Goal: Task Accomplishment & Management: Use online tool/utility

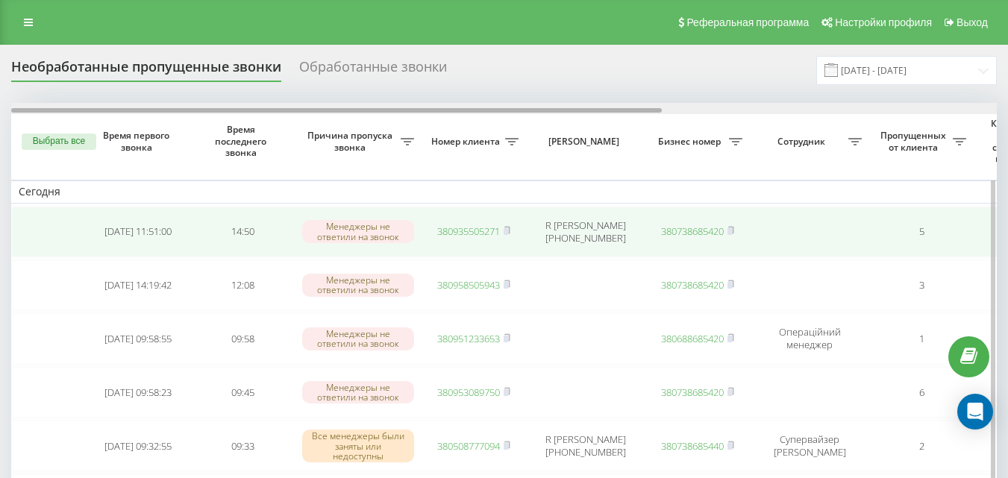
drag, startPoint x: 562, startPoint y: 111, endPoint x: 482, endPoint y: 257, distance: 165.9
click at [508, 112] on div at bounding box center [336, 110] width 650 height 4
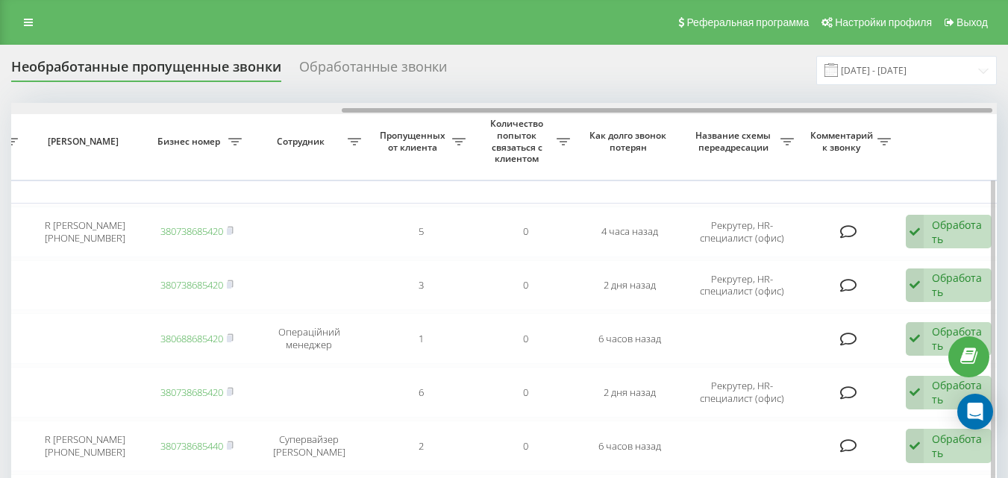
scroll to position [0, 506]
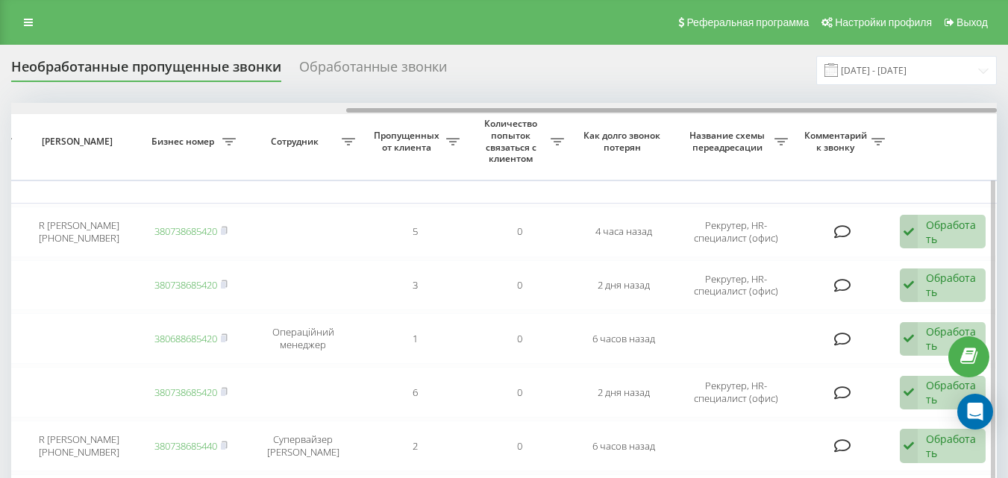
drag, startPoint x: 580, startPoint y: 110, endPoint x: 949, endPoint y: 119, distance: 368.5
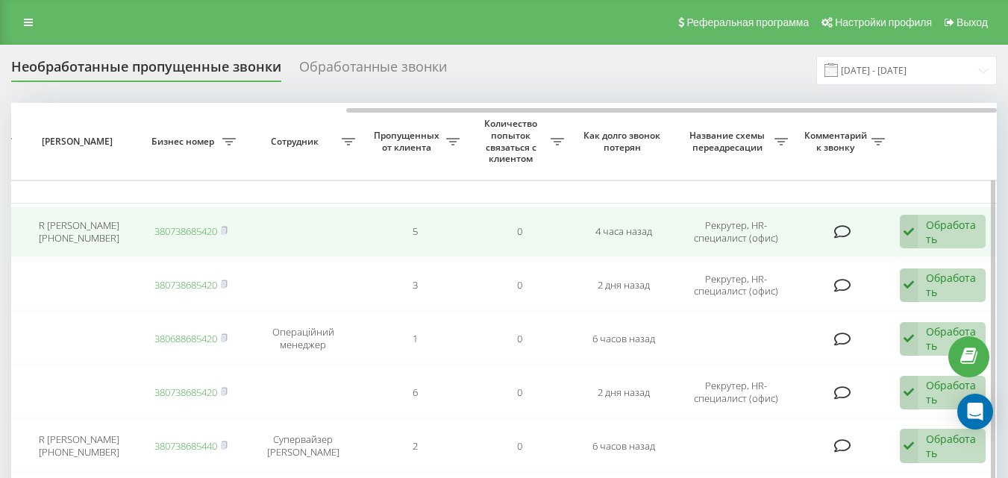
click at [905, 226] on icon at bounding box center [908, 232] width 18 height 34
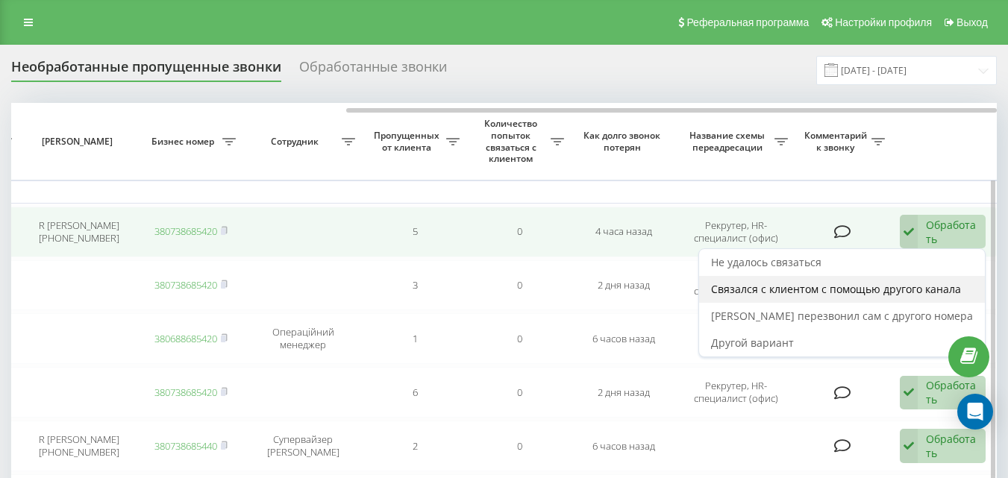
click at [868, 295] on span "Связался с клиентом с помощью другого канала" at bounding box center [836, 289] width 250 height 14
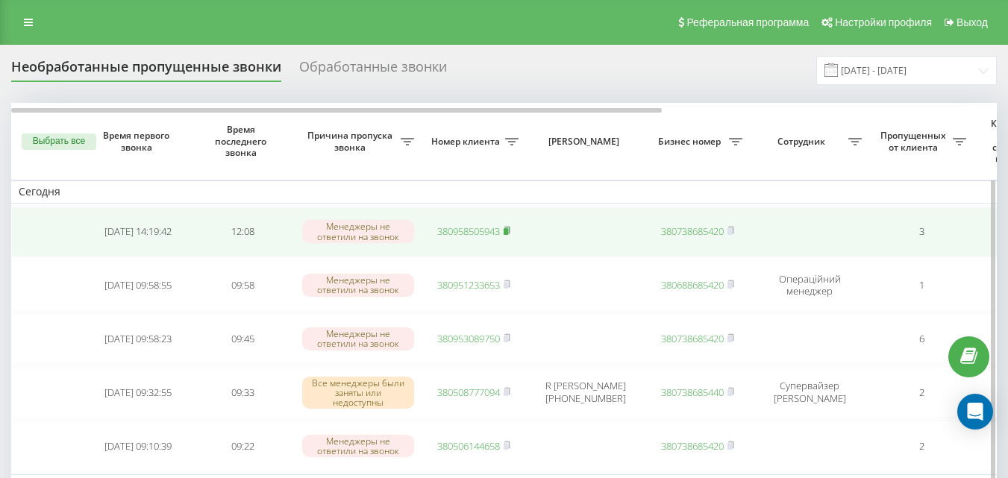
click at [510, 231] on icon at bounding box center [506, 230] width 7 height 9
click at [460, 232] on link "380958505943" at bounding box center [468, 230] width 63 height 13
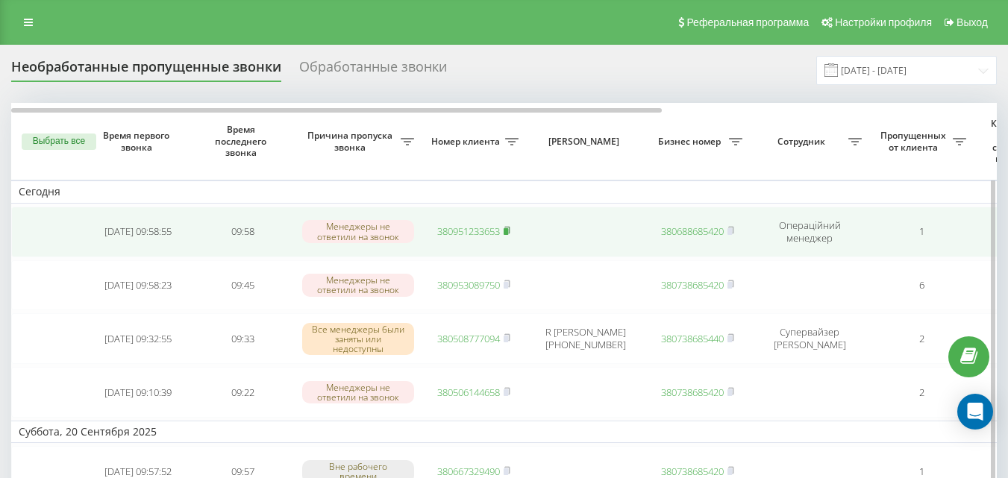
click at [510, 234] on icon at bounding box center [506, 230] width 7 height 9
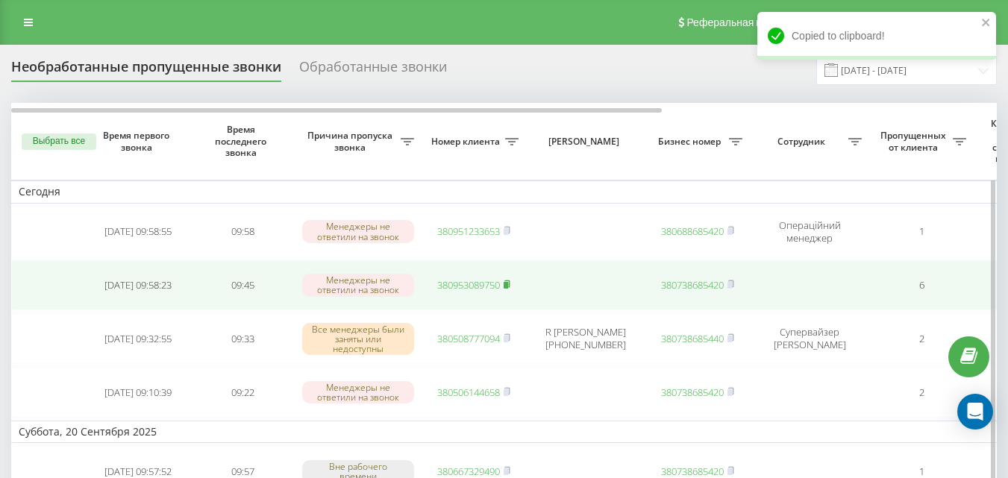
click at [508, 283] on rect at bounding box center [505, 285] width 4 height 7
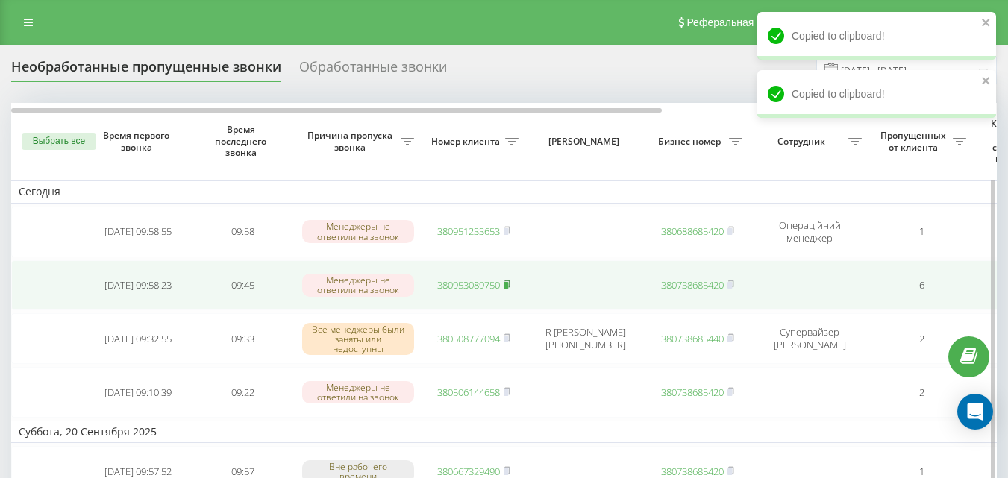
click at [506, 288] on rect at bounding box center [505, 285] width 4 height 7
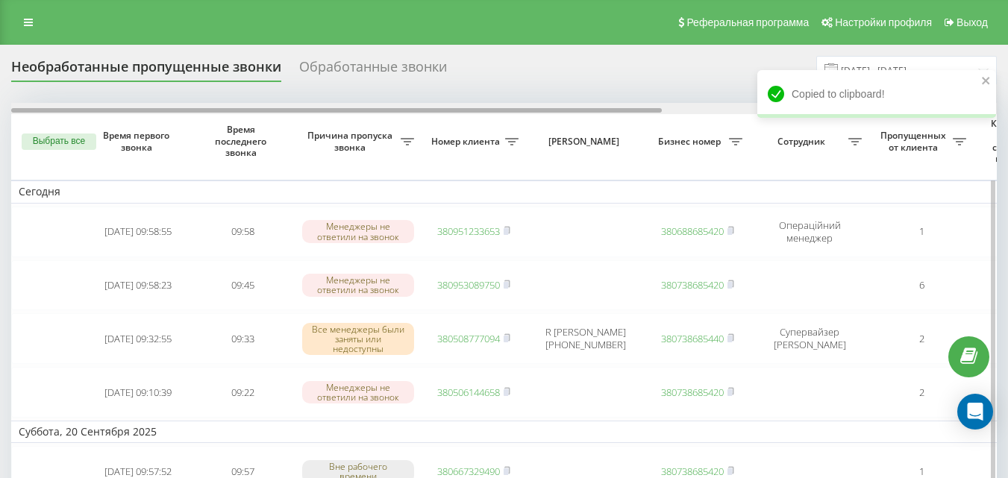
drag, startPoint x: 454, startPoint y: 109, endPoint x: 436, endPoint y: 104, distance: 19.2
click at [436, 104] on div at bounding box center [503, 108] width 985 height 11
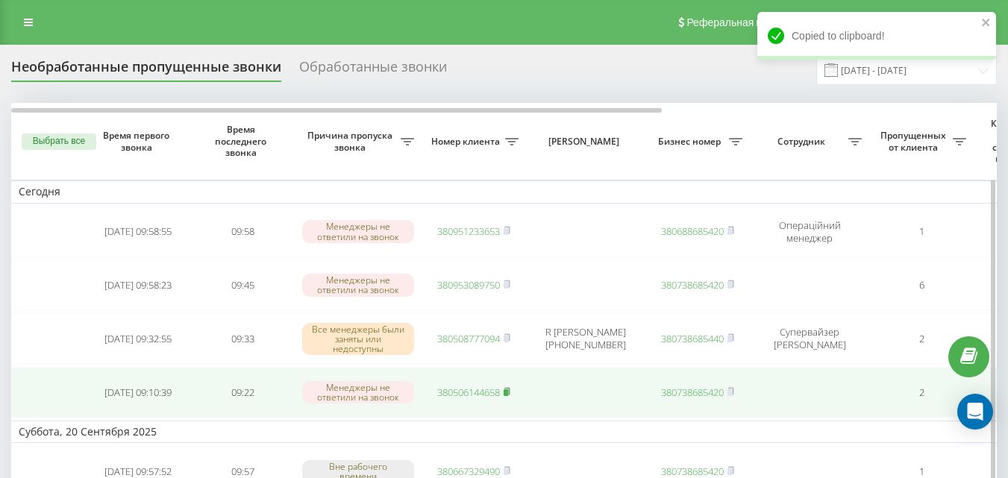
click at [508, 389] on rect at bounding box center [505, 392] width 4 height 7
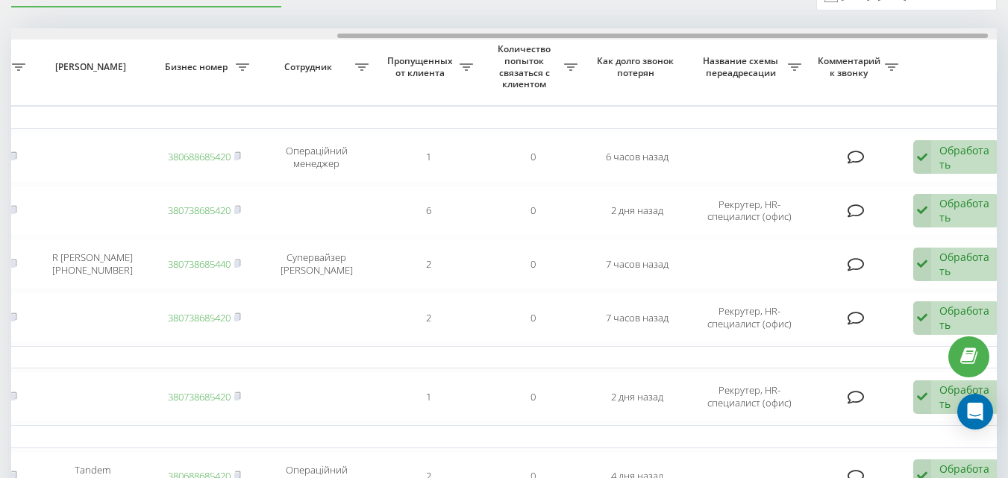
scroll to position [0, 506]
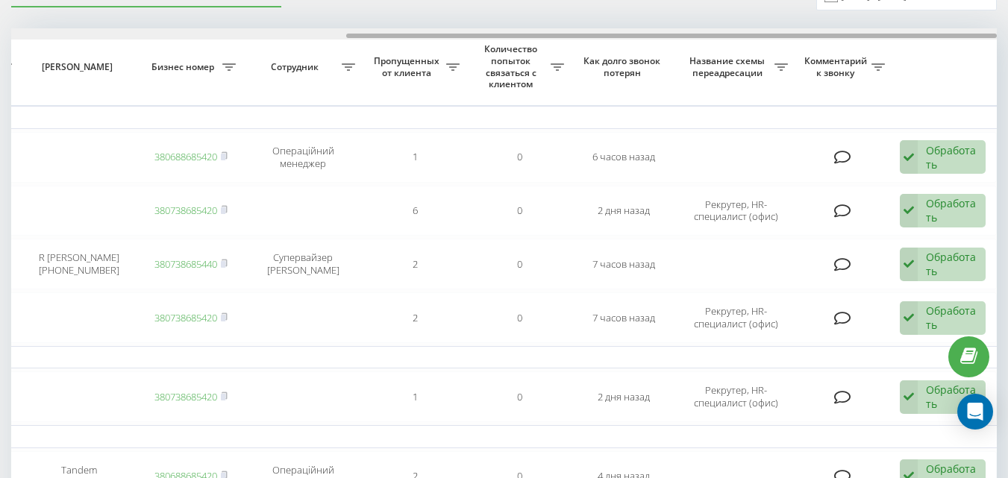
drag, startPoint x: 527, startPoint y: 37, endPoint x: 887, endPoint y: 14, distance: 360.2
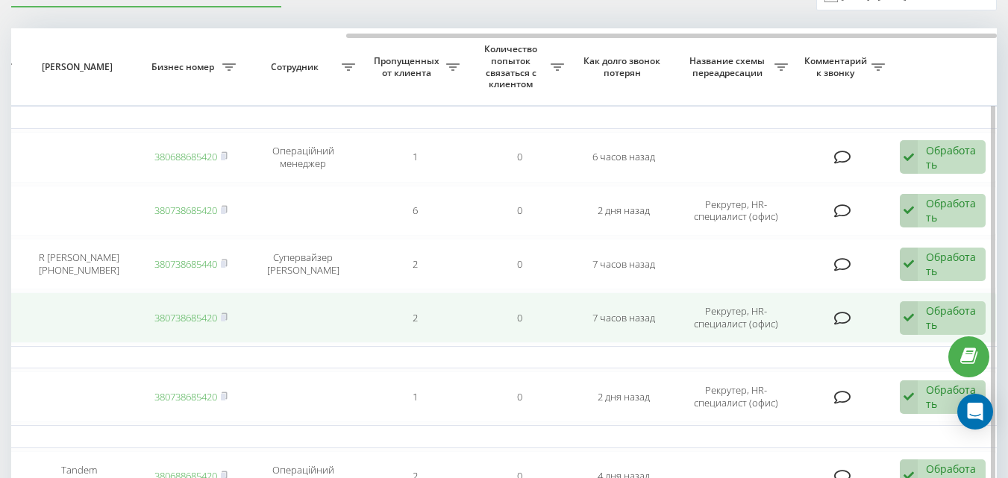
click at [914, 325] on icon at bounding box center [908, 318] width 18 height 34
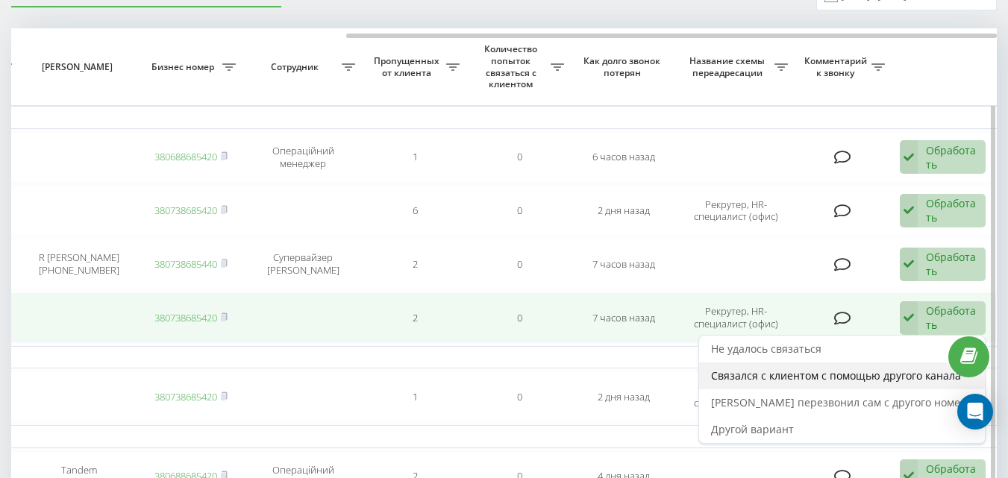
click at [867, 380] on span "Связался с клиентом с помощью другого канала" at bounding box center [836, 375] width 250 height 14
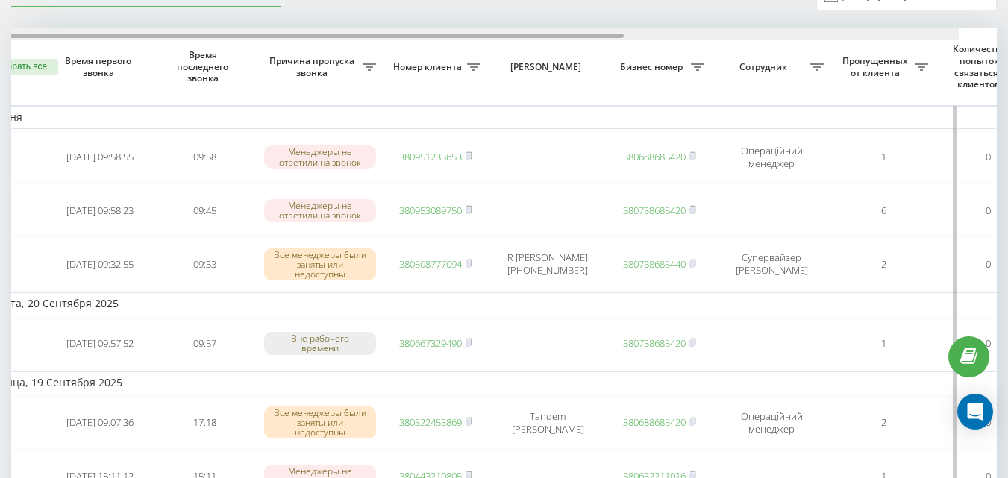
scroll to position [0, 0]
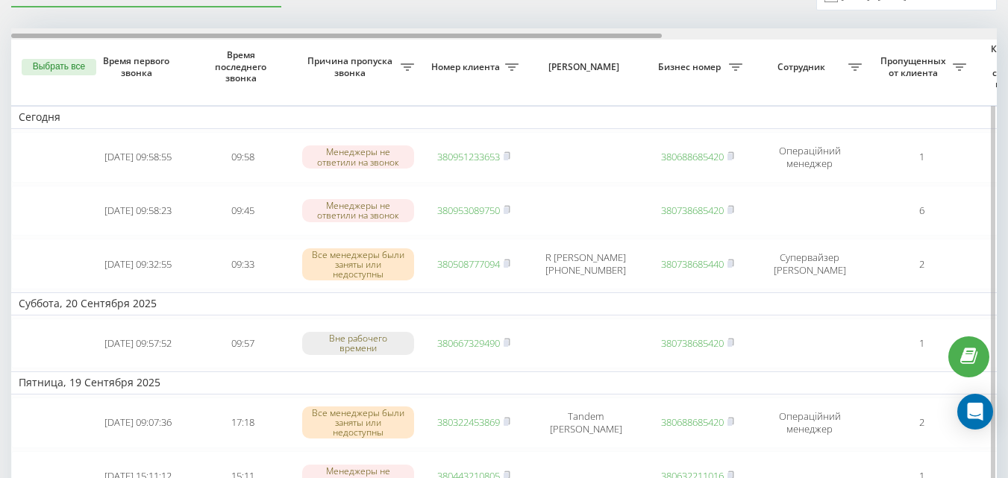
drag, startPoint x: 550, startPoint y: 35, endPoint x: 526, endPoint y: 37, distance: 24.0
click at [526, 37] on div at bounding box center [336, 36] width 650 height 4
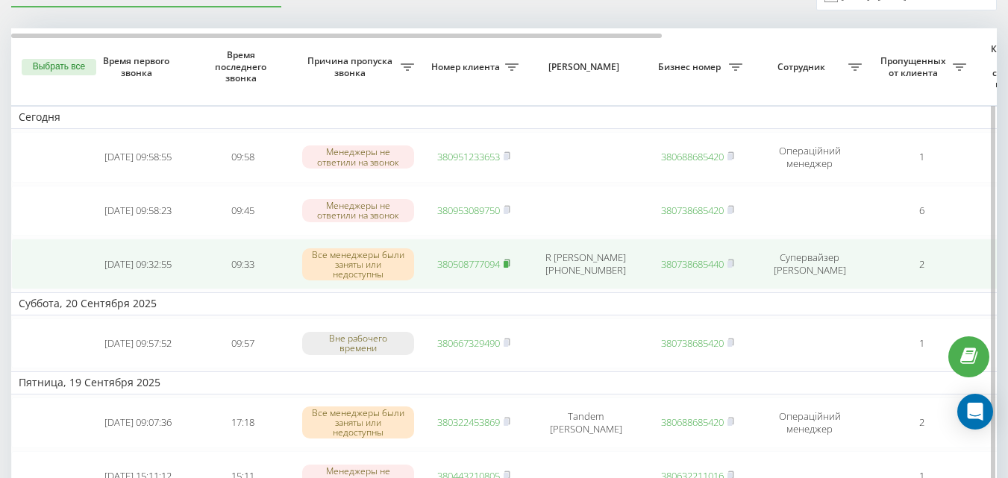
click at [510, 266] on icon at bounding box center [506, 263] width 7 height 9
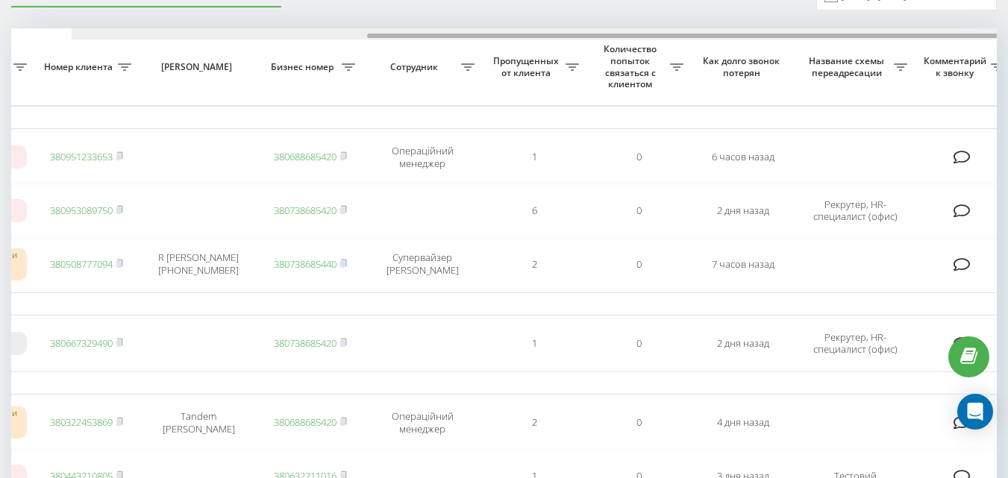
scroll to position [0, 447]
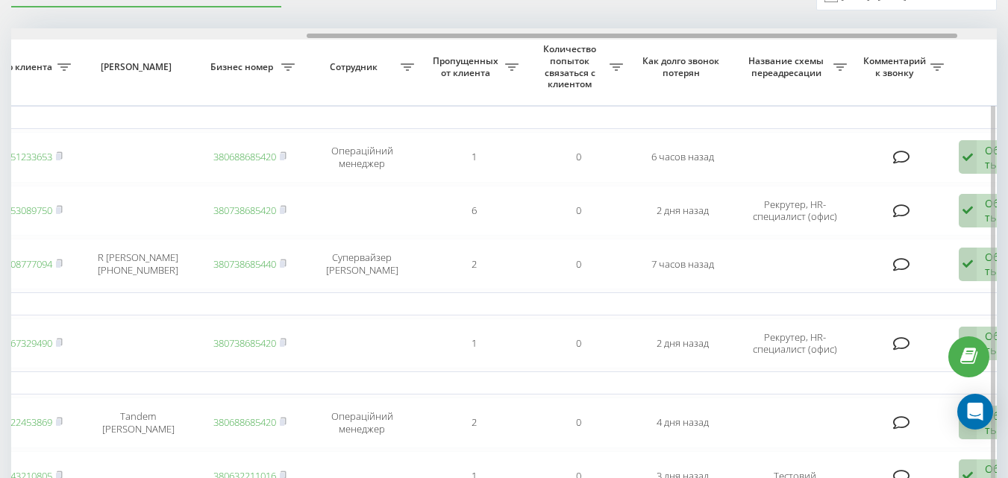
drag, startPoint x: 626, startPoint y: 36, endPoint x: 923, endPoint y: 37, distance: 296.1
click at [923, 37] on div at bounding box center [632, 36] width 650 height 4
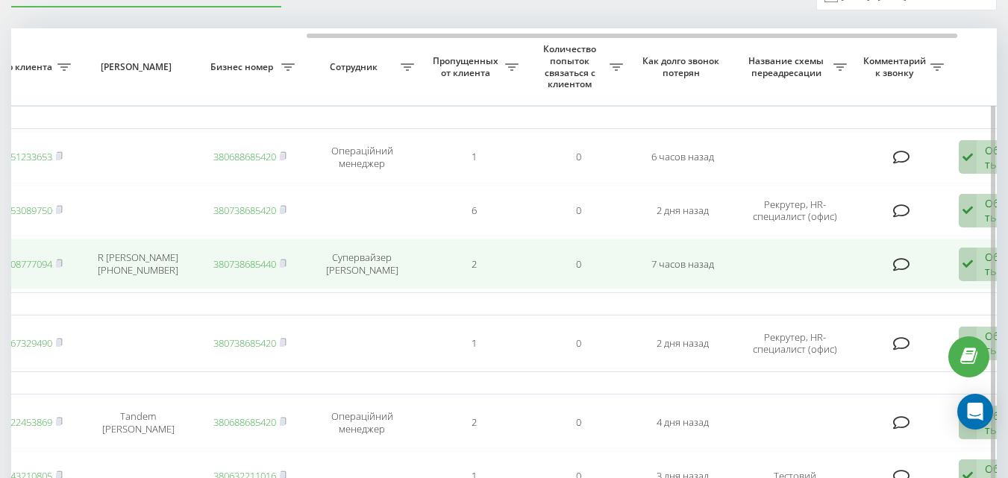
click at [967, 271] on icon at bounding box center [967, 265] width 18 height 34
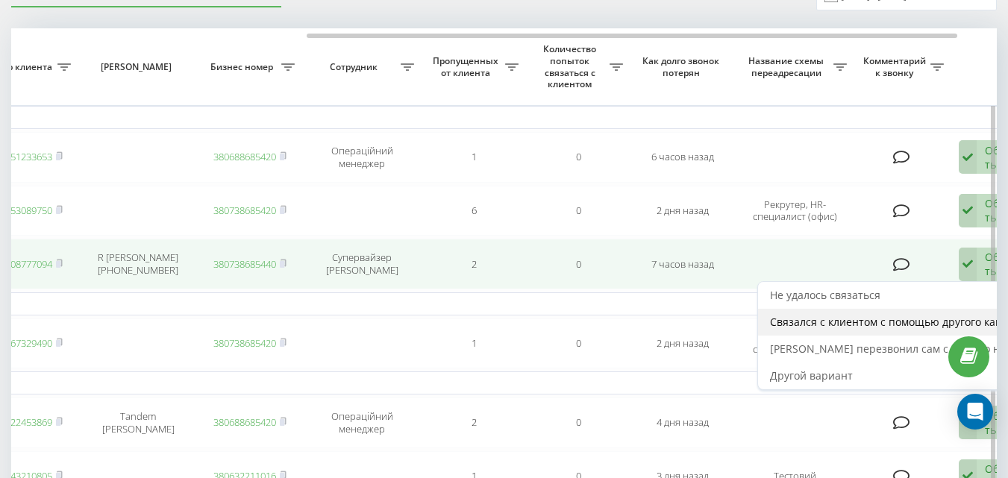
click at [889, 320] on span "Связался с клиентом с помощью другого канала" at bounding box center [895, 322] width 250 height 14
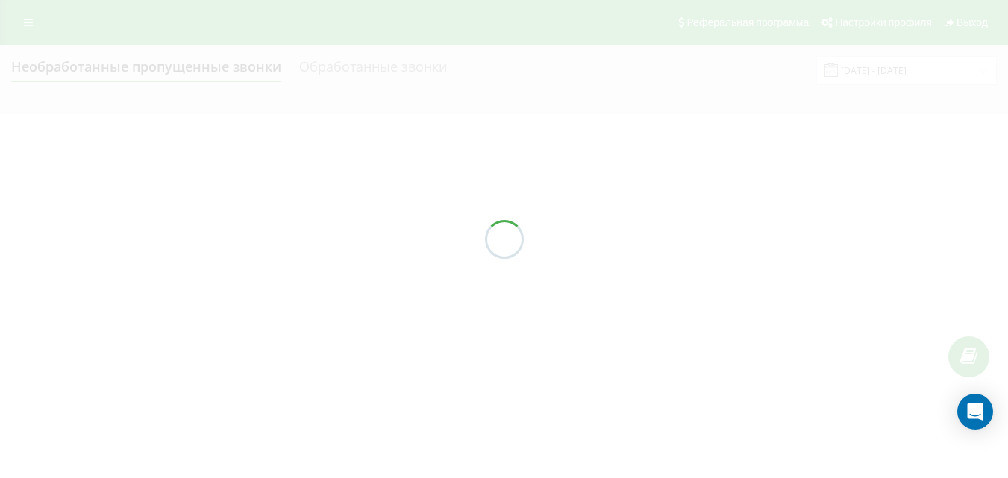
scroll to position [0, 0]
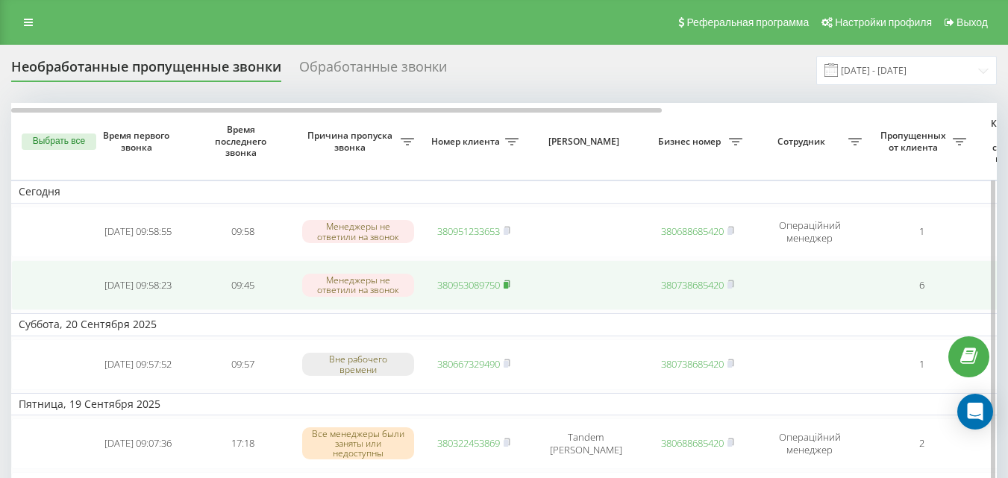
click at [509, 285] on icon at bounding box center [506, 283] width 5 height 7
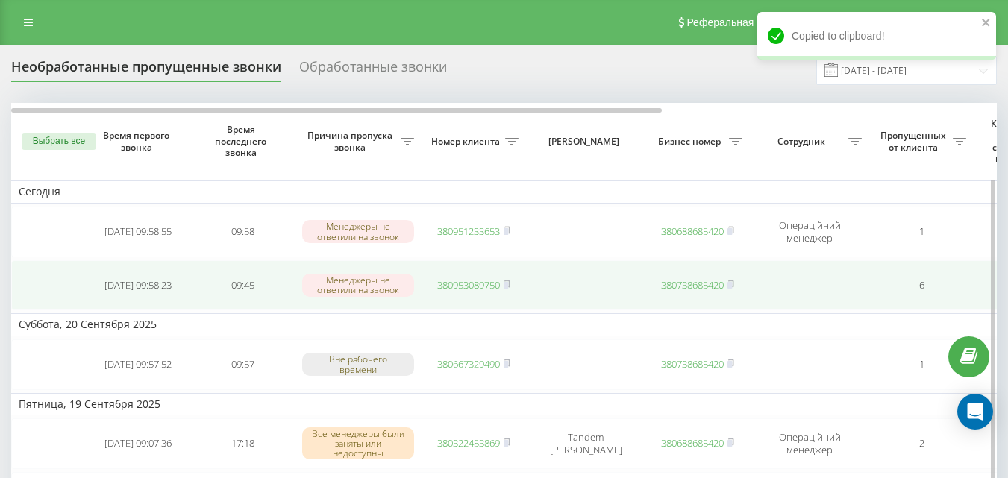
click at [486, 283] on link "380953089750" at bounding box center [468, 284] width 63 height 13
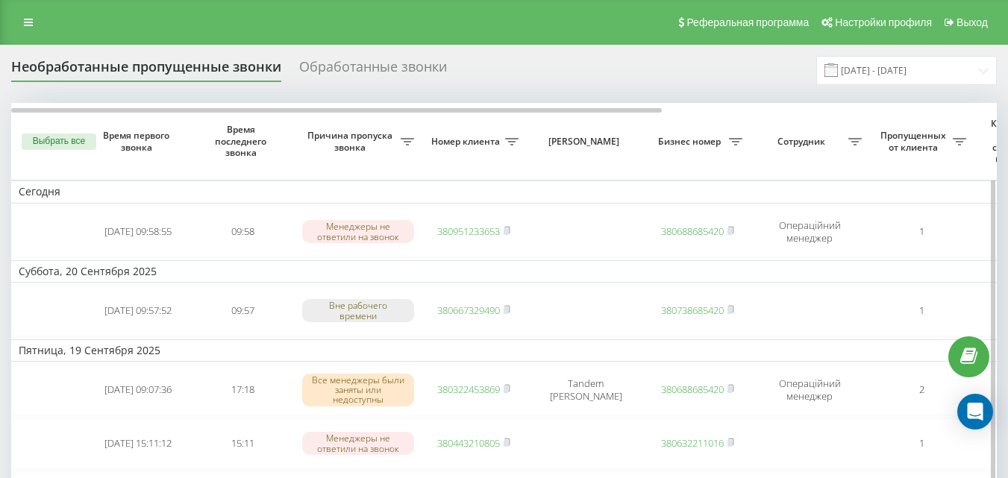
scroll to position [0, 506]
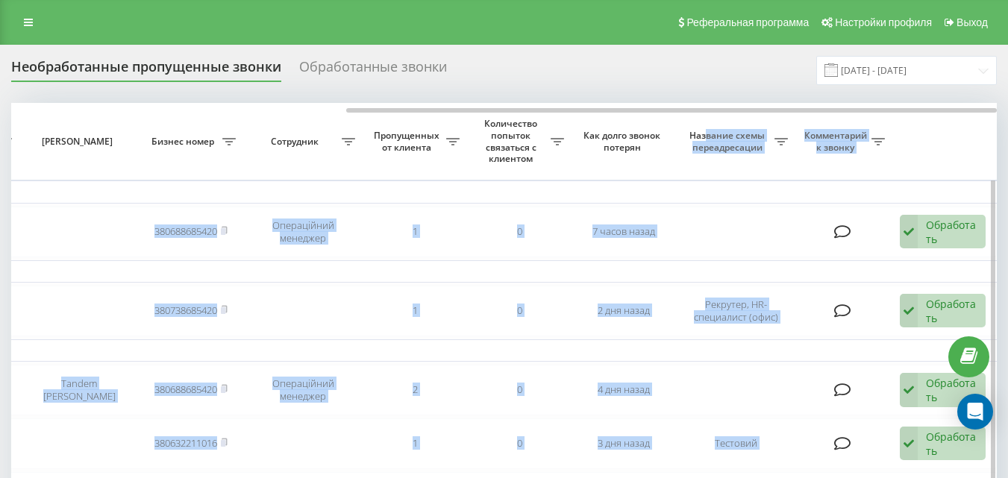
drag, startPoint x: 569, startPoint y: 107, endPoint x: 707, endPoint y: 124, distance: 138.9
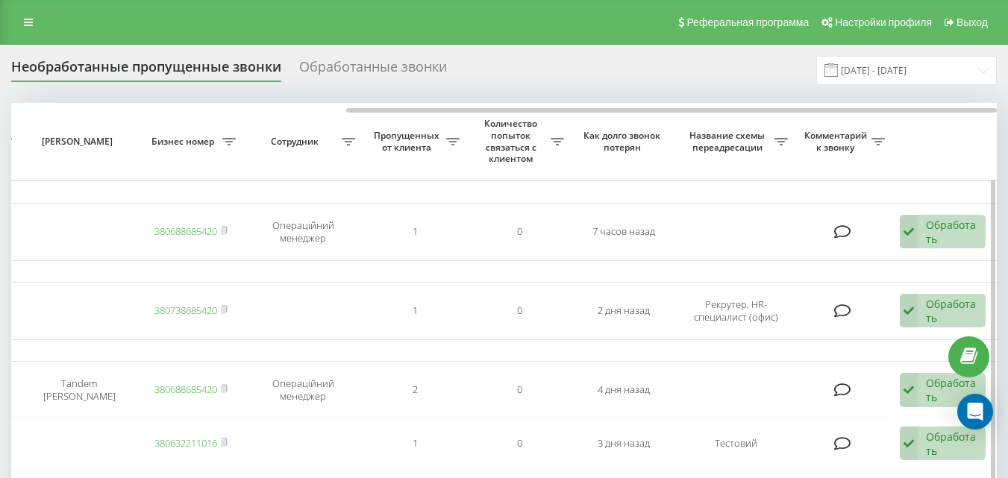
click at [574, 126] on th "Как долго звонок потерян" at bounding box center [623, 141] width 104 height 77
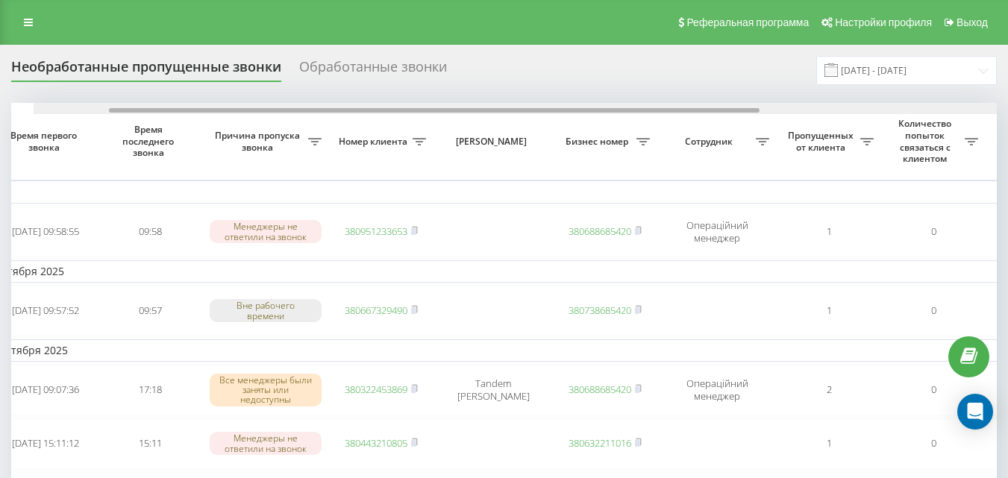
scroll to position [0, 0]
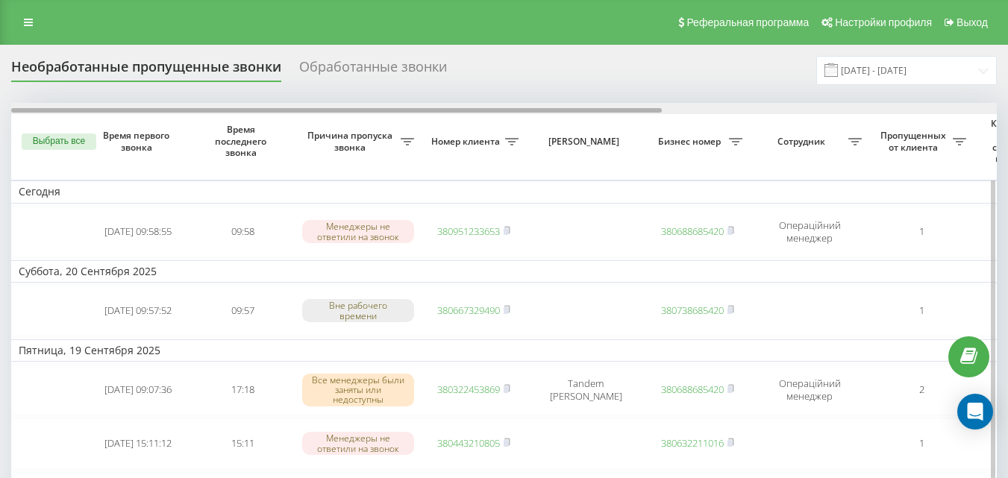
drag, startPoint x: 572, startPoint y: 109, endPoint x: 160, endPoint y: 108, distance: 412.4
click at [160, 108] on div at bounding box center [336, 110] width 650 height 4
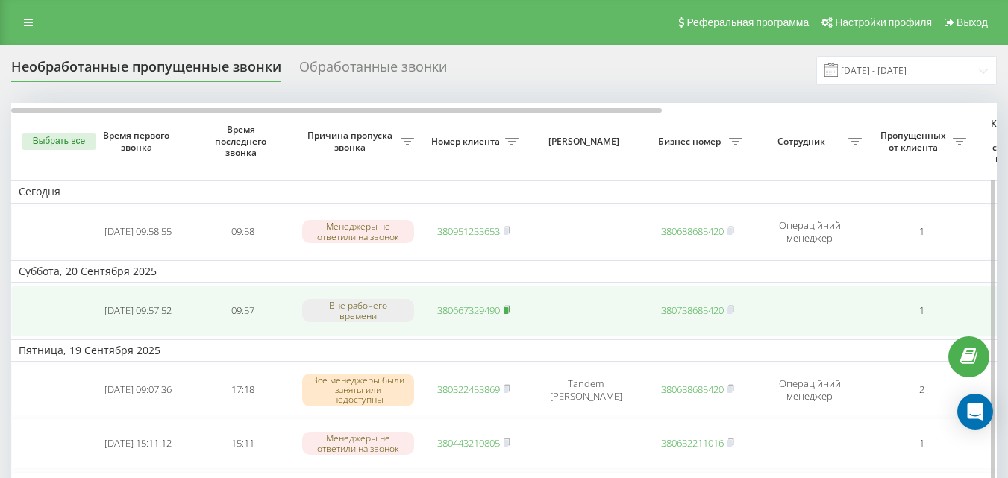
click at [510, 309] on icon at bounding box center [506, 309] width 7 height 9
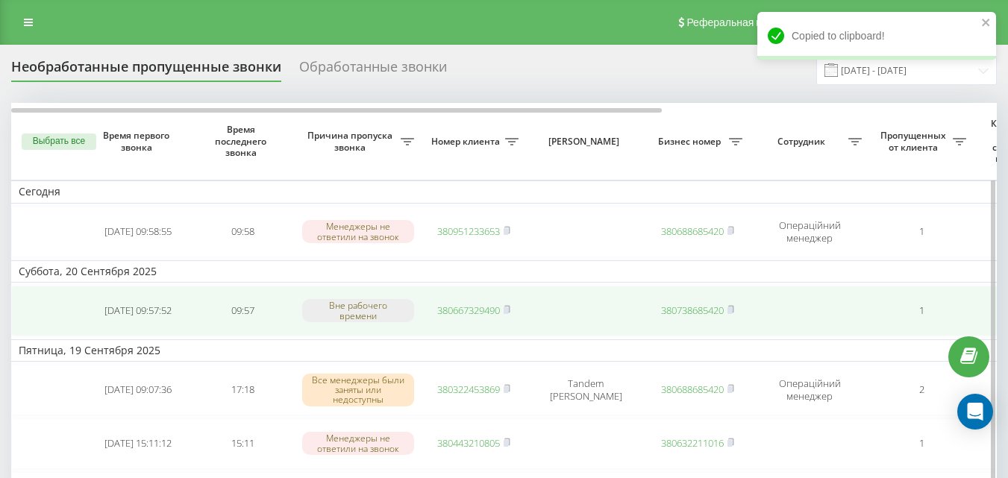
click at [471, 309] on link "380667329490" at bounding box center [468, 310] width 63 height 13
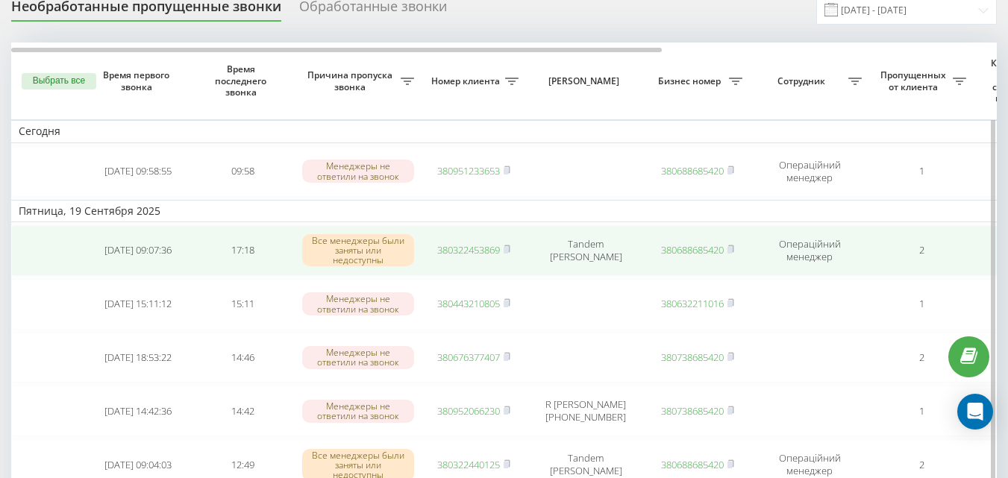
scroll to position [75, 0]
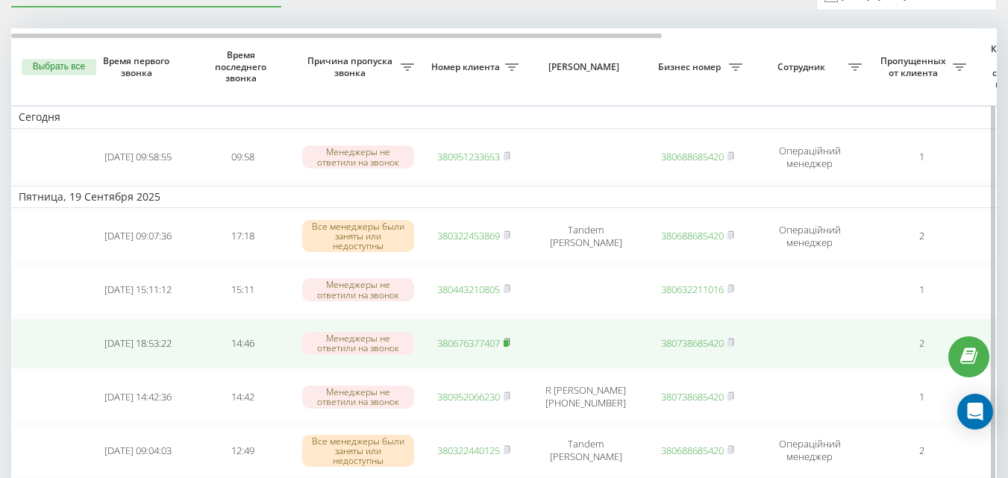
click at [508, 342] on rect at bounding box center [505, 343] width 4 height 7
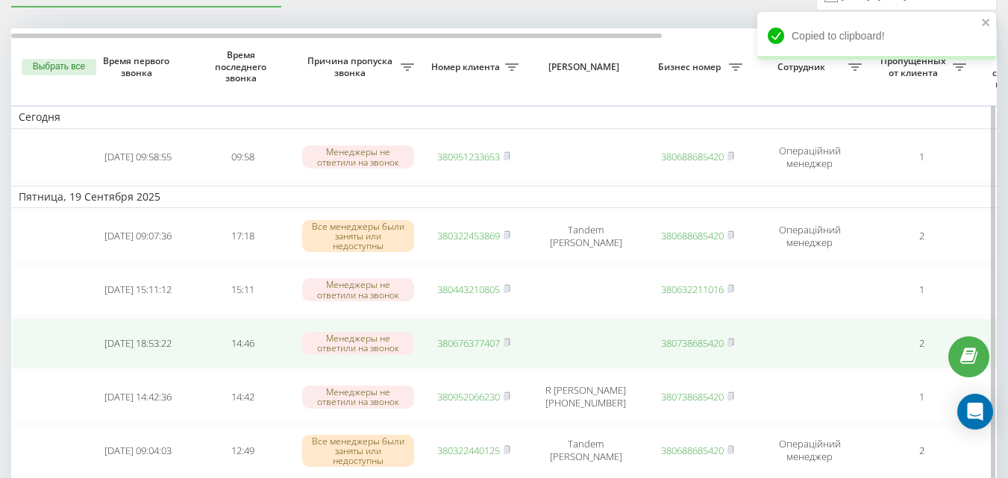
click at [477, 341] on link "380676377407" at bounding box center [468, 342] width 63 height 13
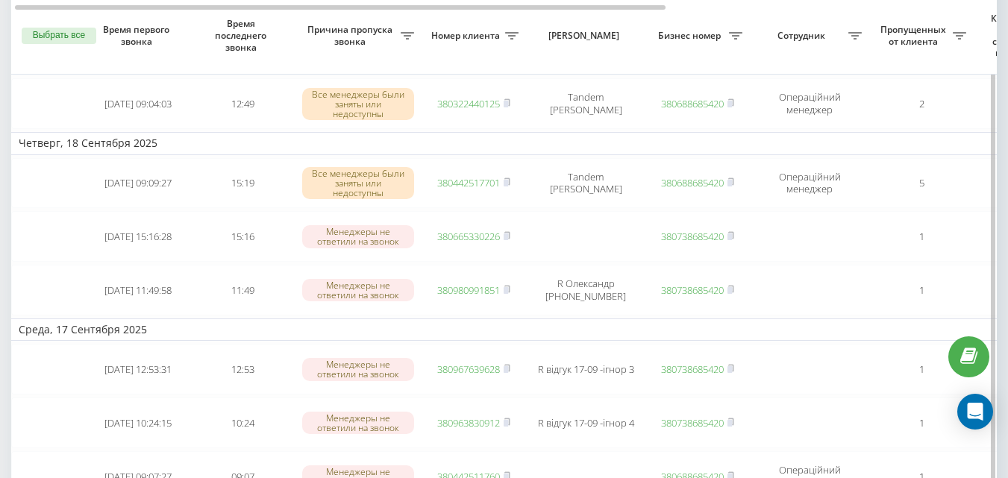
scroll to position [374, 0]
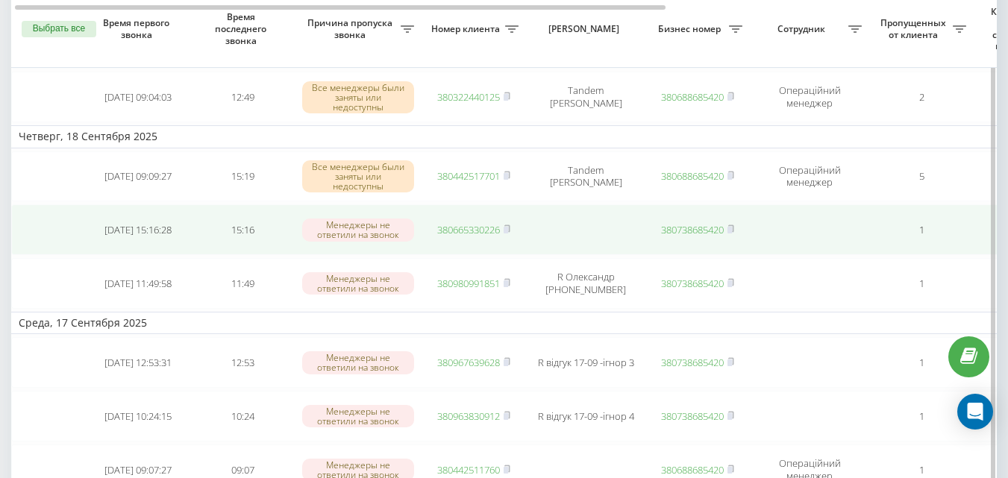
click at [512, 227] on td "380665330226" at bounding box center [473, 229] width 104 height 51
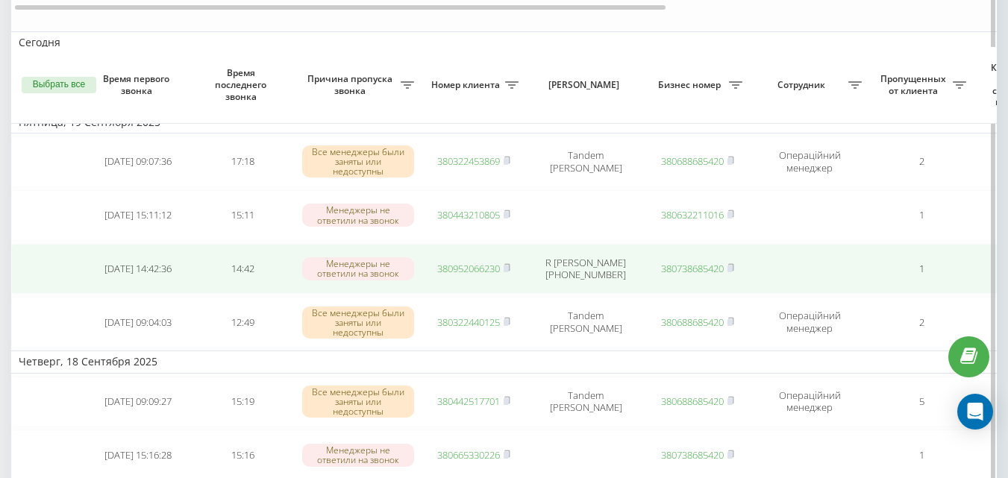
scroll to position [373, 0]
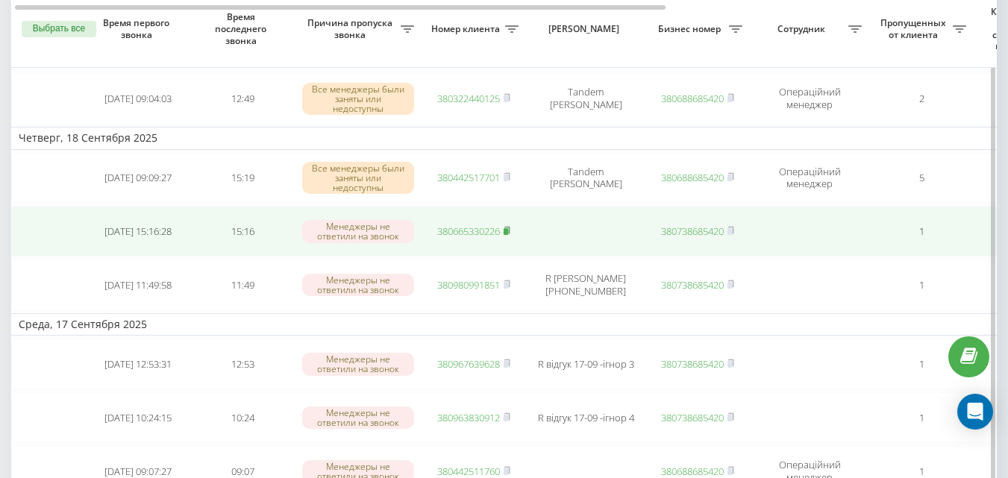
click at [509, 230] on icon at bounding box center [506, 230] width 5 height 7
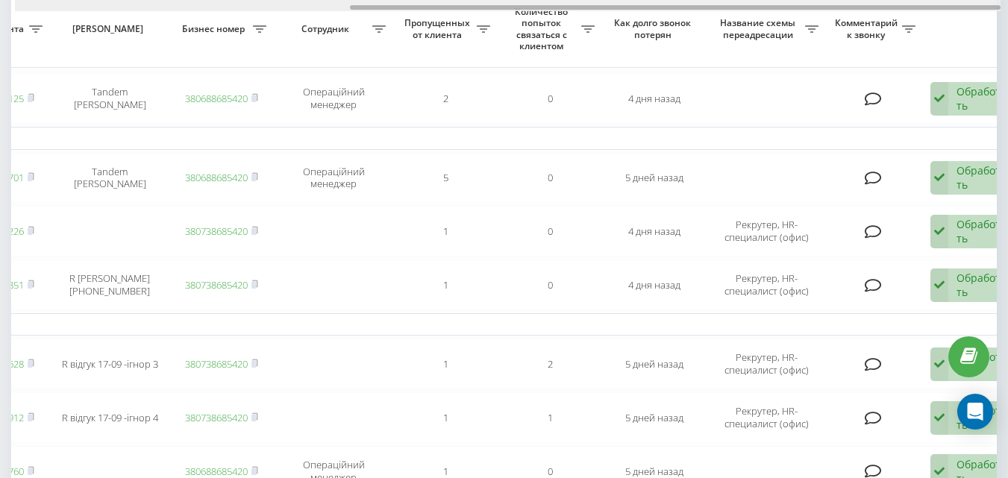
scroll to position [0, 506]
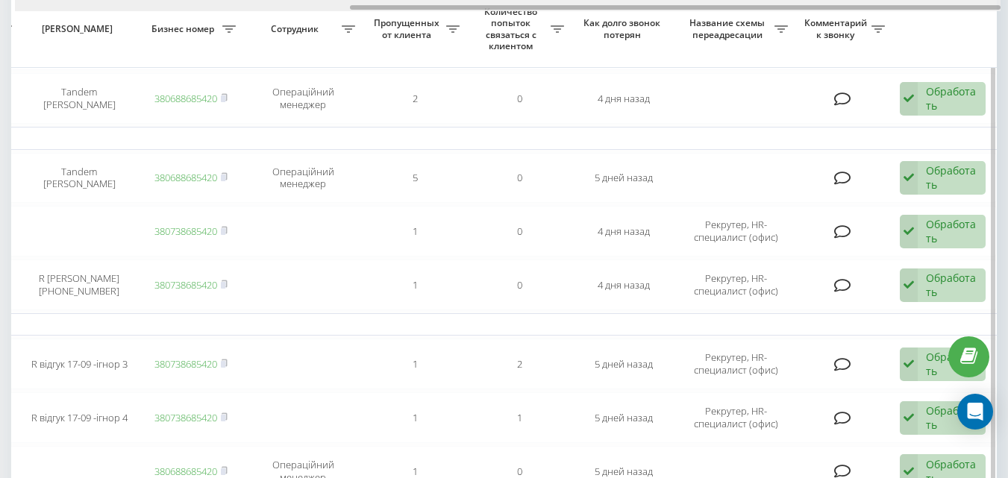
drag, startPoint x: 603, startPoint y: 9, endPoint x: 966, endPoint y: 5, distance: 362.5
click at [966, 5] on div at bounding box center [675, 7] width 650 height 4
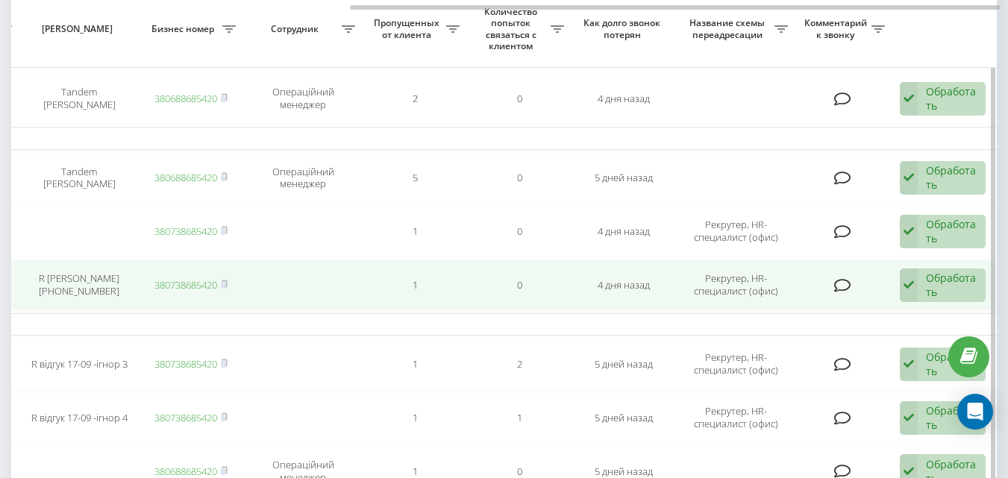
click at [908, 283] on icon at bounding box center [908, 285] width 18 height 34
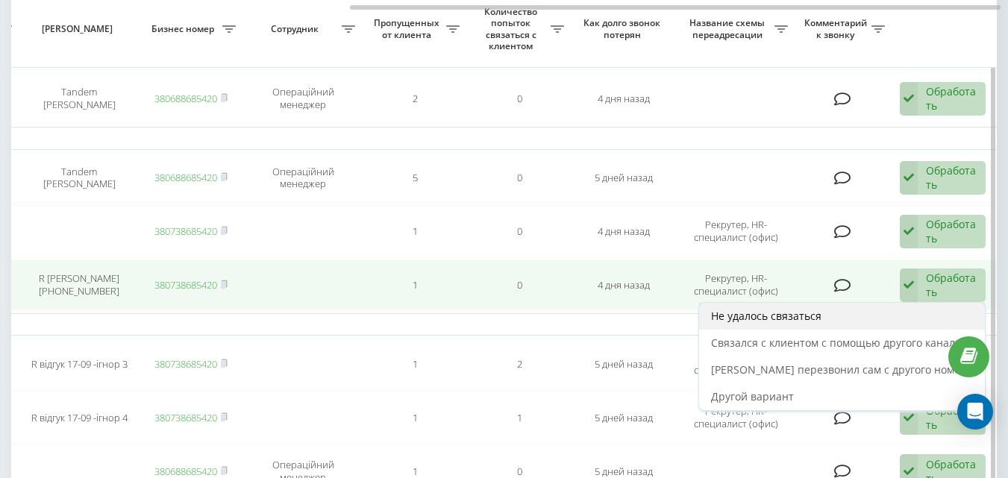
click at [864, 317] on div "Не удалось связаться" at bounding box center [842, 316] width 286 height 27
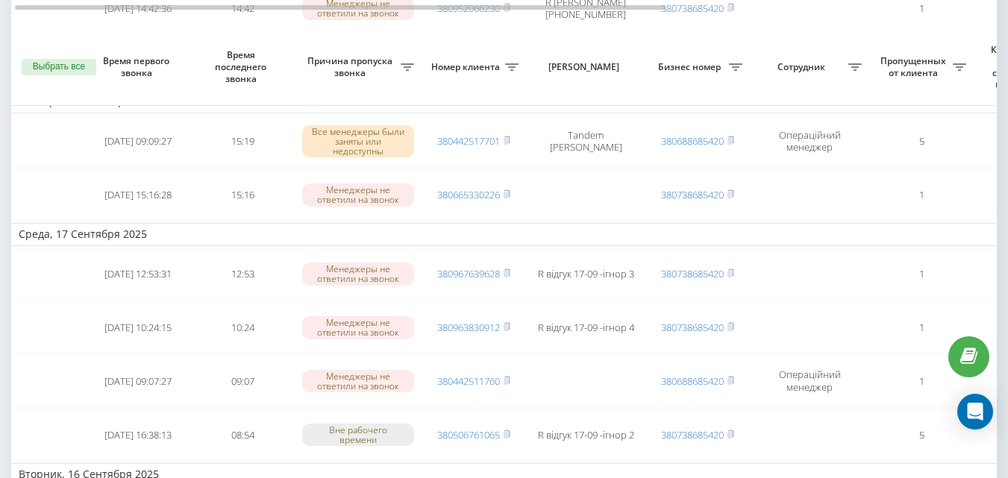
scroll to position [447, 0]
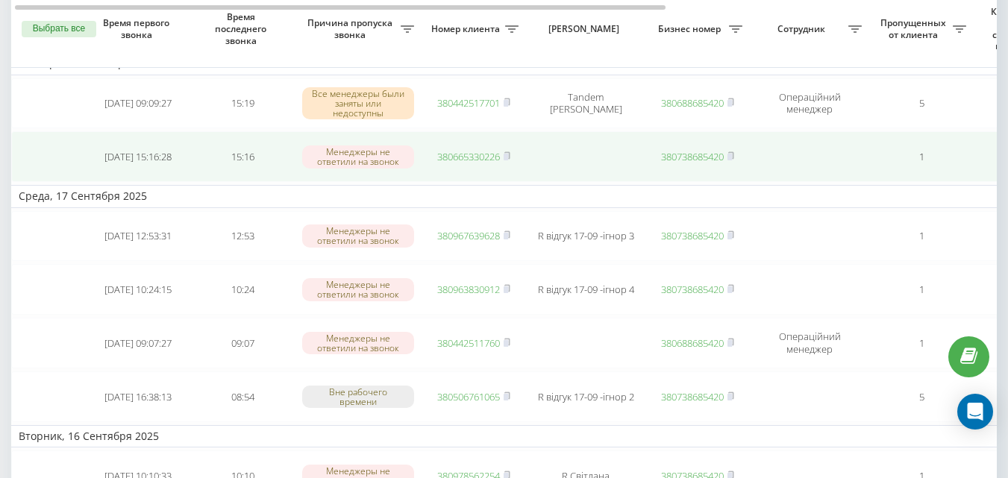
click at [468, 158] on link "380665330226" at bounding box center [468, 156] width 63 height 13
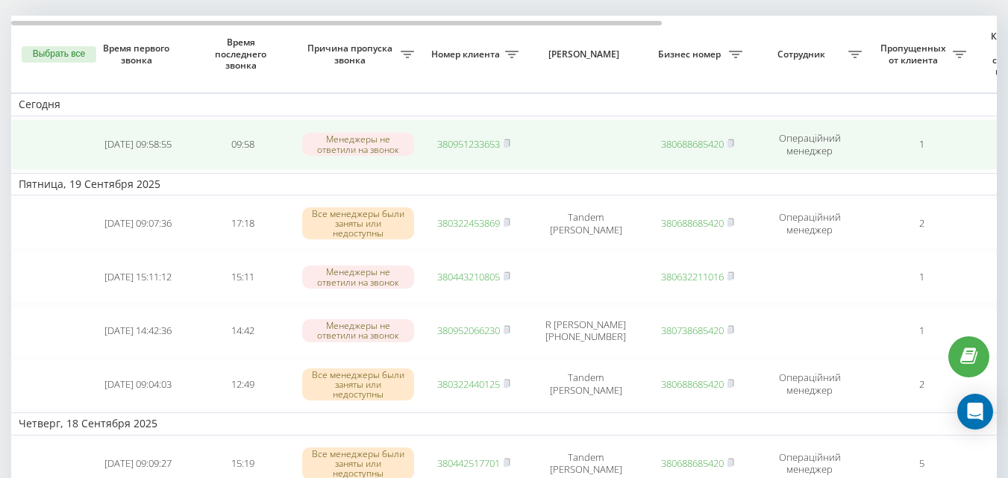
scroll to position [149, 0]
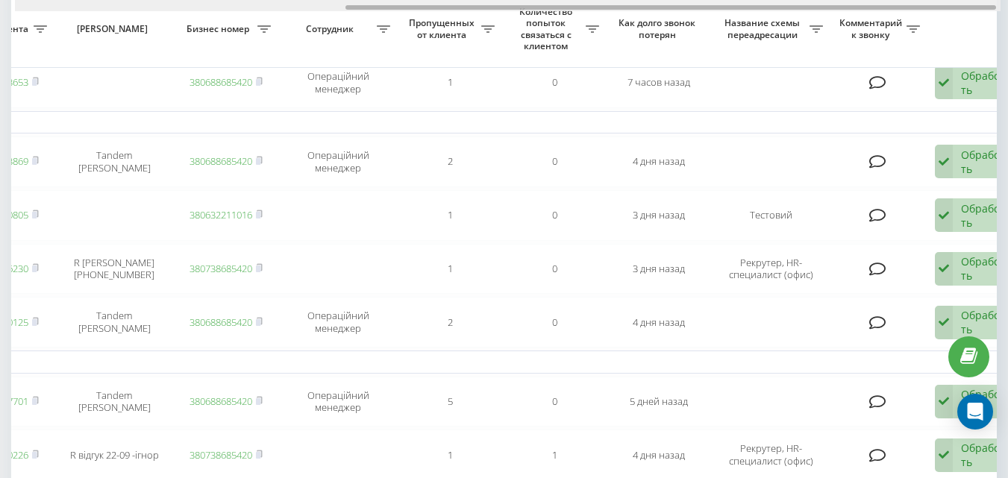
scroll to position [0, 506]
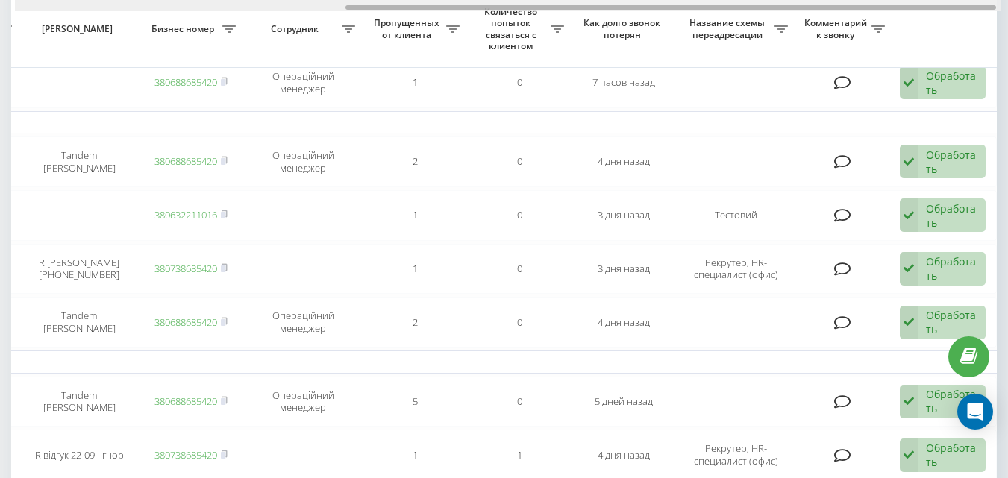
drag, startPoint x: 553, startPoint y: 7, endPoint x: 935, endPoint y: -10, distance: 382.2
click at [935, 0] on html "[DOMAIN_NAME] Проекты [DOMAIN_NAME] Центр обращений Журнал звонков Журнал сообщ…" at bounding box center [504, 90] width 1008 height 478
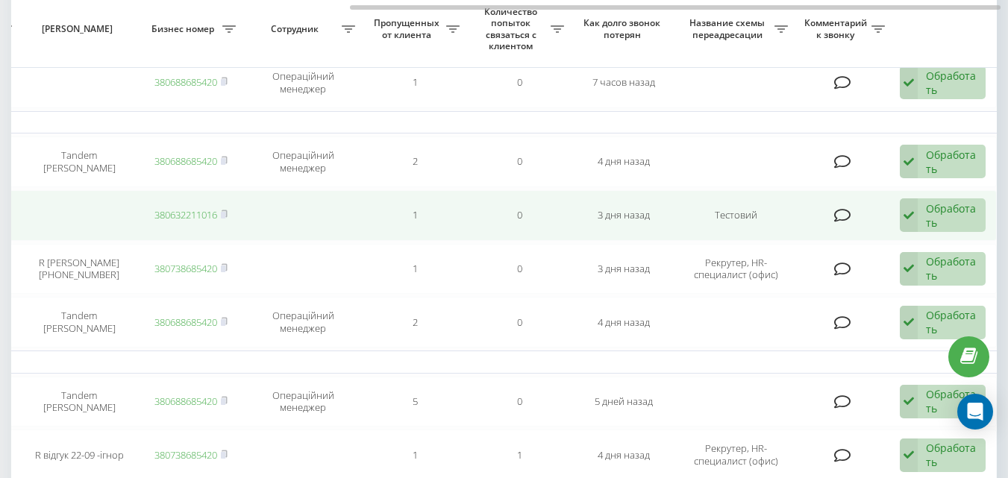
click at [905, 227] on icon at bounding box center [908, 215] width 18 height 34
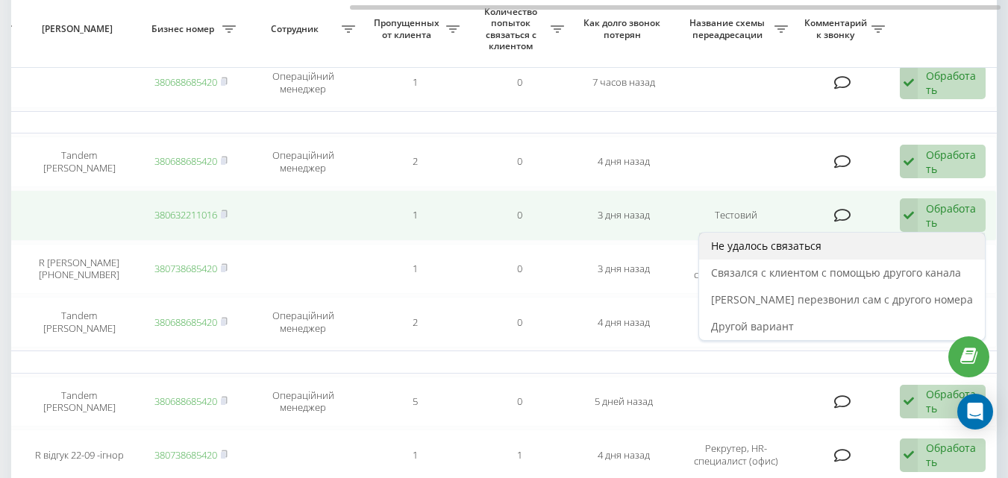
click at [789, 253] on div "Не удалось связаться" at bounding box center [842, 246] width 286 height 27
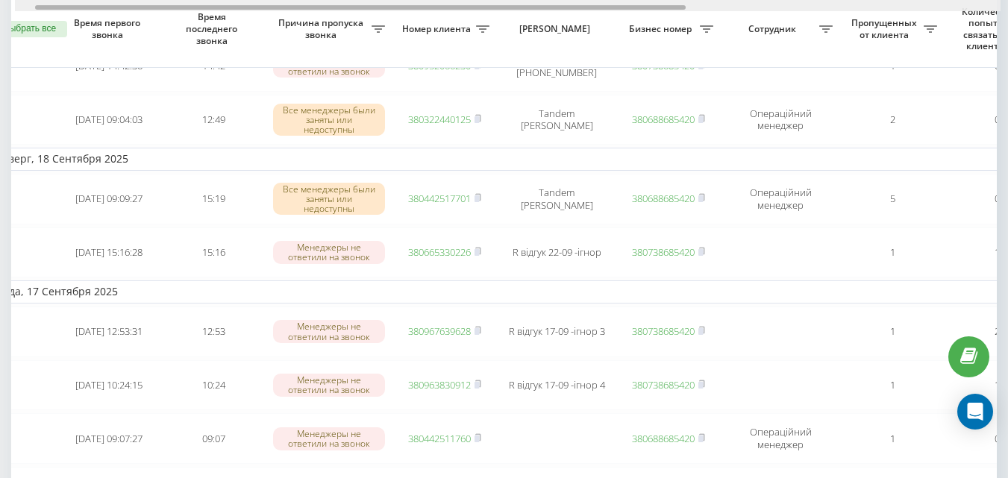
scroll to position [0, 31]
drag, startPoint x: 612, startPoint y: 8, endPoint x: 633, endPoint y: 25, distance: 26.6
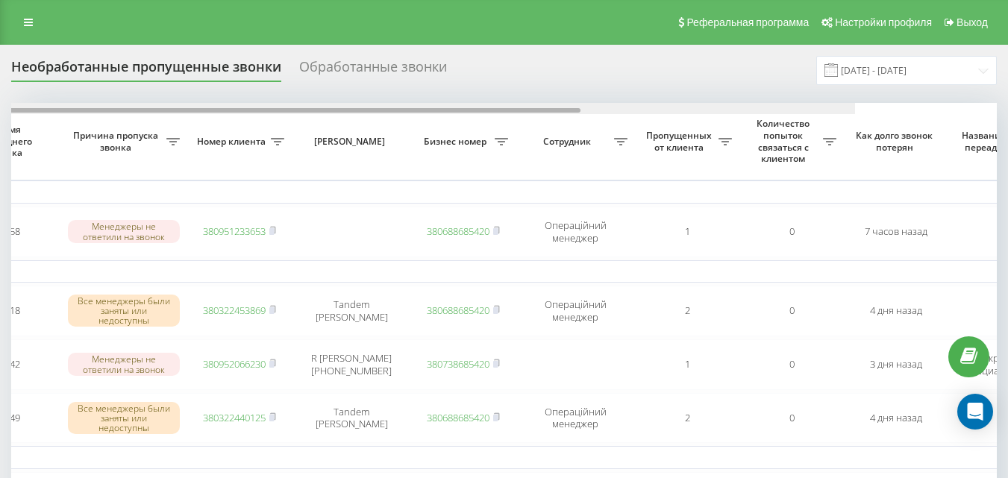
scroll to position [0, 0]
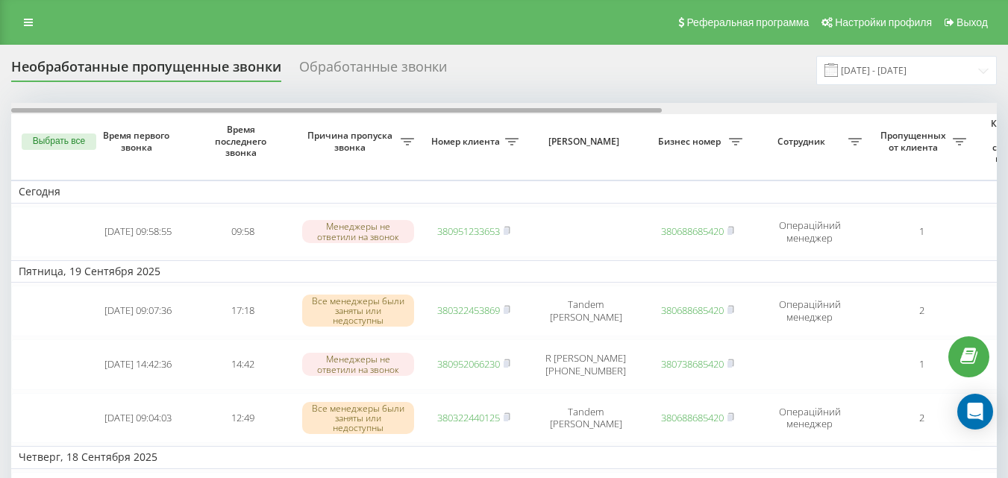
drag, startPoint x: 576, startPoint y: 111, endPoint x: 393, endPoint y: 84, distance: 184.8
